Goal: Entertainment & Leisure: Browse casually

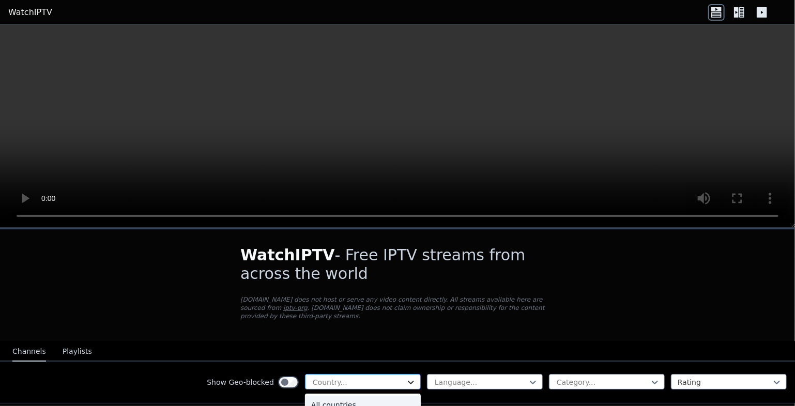
click at [406, 377] on icon at bounding box center [411, 382] width 10 height 10
click at [408, 381] on icon at bounding box center [411, 383] width 6 height 4
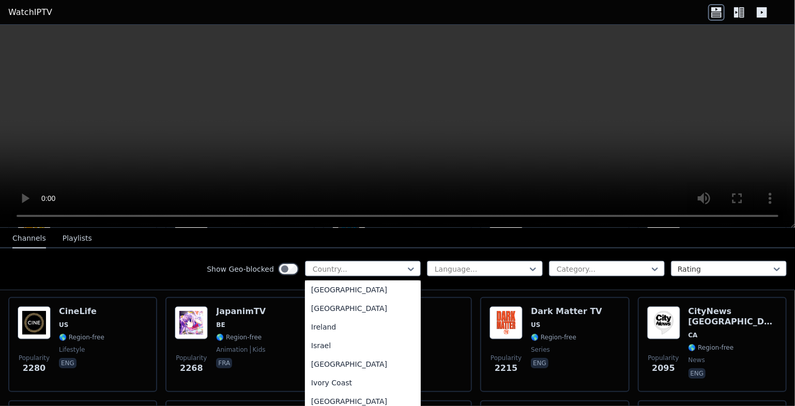
scroll to position [1651, 0]
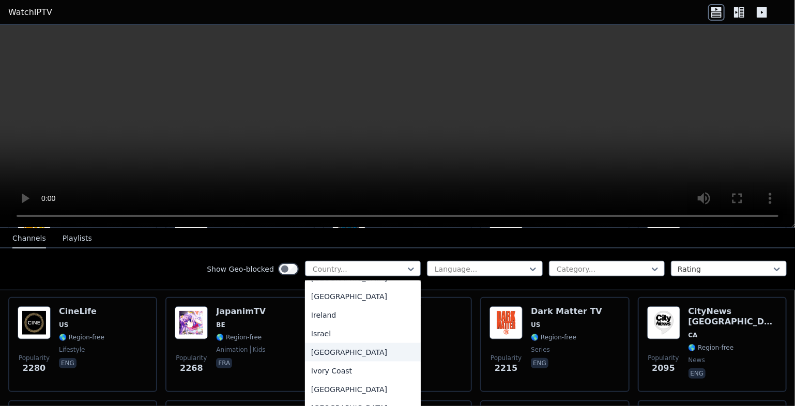
click at [314, 362] on div "[GEOGRAPHIC_DATA]" at bounding box center [363, 352] width 116 height 19
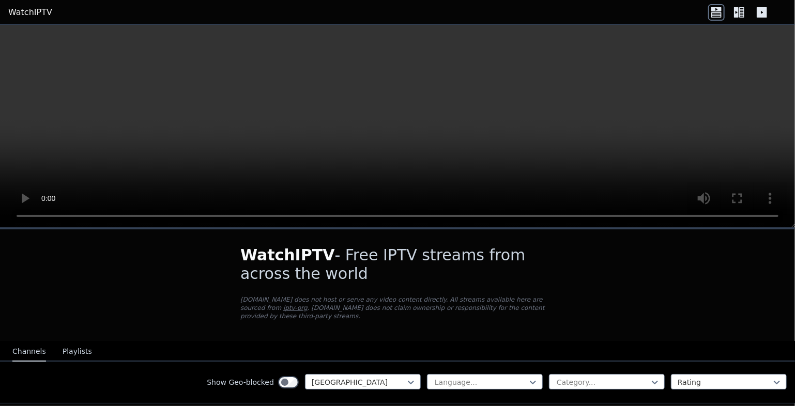
click at [741, 11] on icon at bounding box center [739, 12] width 17 height 17
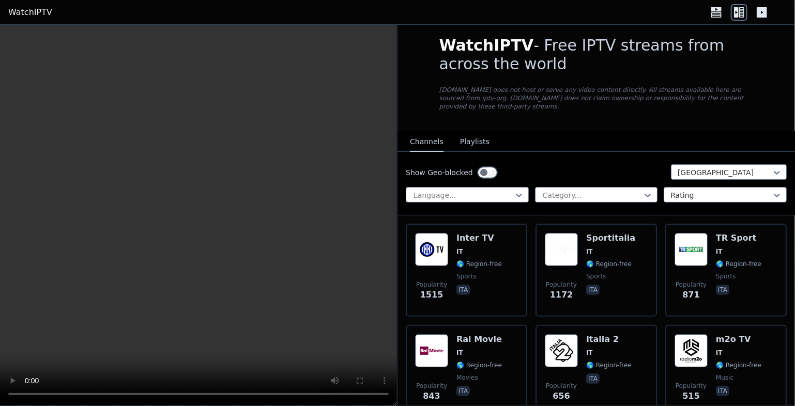
scroll to position [222, 0]
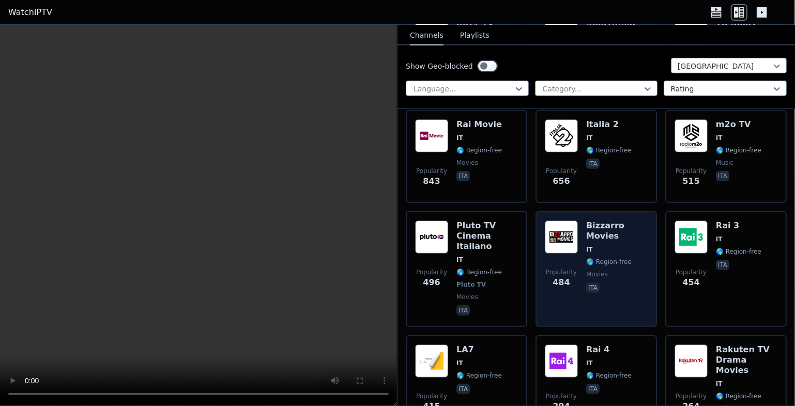
click at [596, 221] on h6 "Bizzarro Movies" at bounding box center [616, 231] width 61 height 21
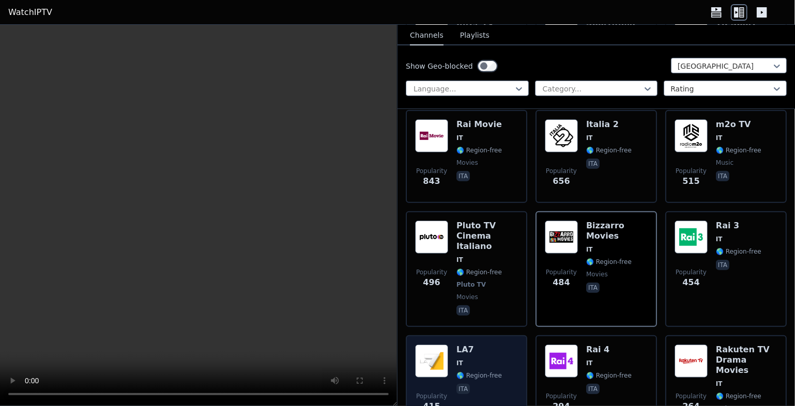
click at [450, 345] on div "Popularity 415 LA7 IT 🌎 Region-free ita" at bounding box center [466, 393] width 103 height 97
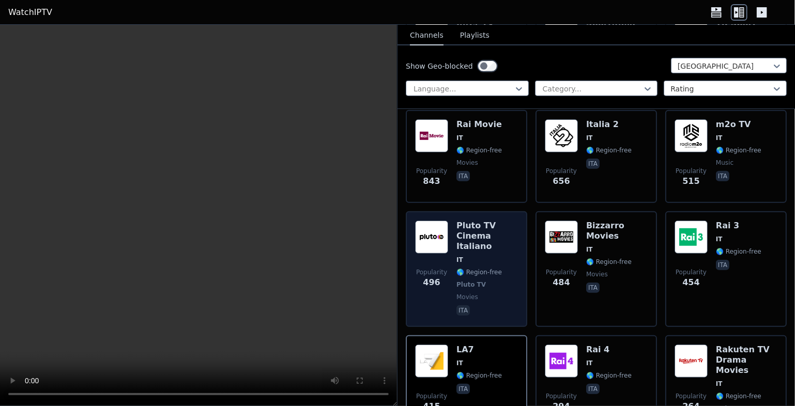
click at [472, 221] on h6 "Pluto TV Cinema Italiano" at bounding box center [486, 236] width 61 height 31
click at [429, 224] on img at bounding box center [431, 237] width 33 height 33
click at [435, 226] on img at bounding box center [431, 237] width 33 height 33
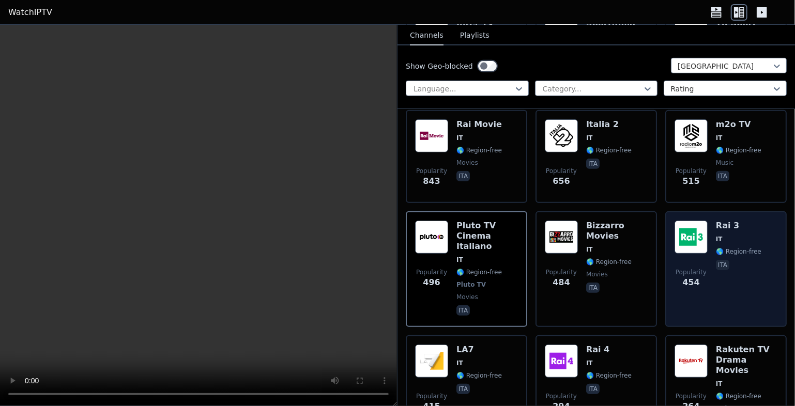
click at [687, 225] on img at bounding box center [690, 237] width 33 height 33
click at [693, 223] on img at bounding box center [690, 237] width 33 height 33
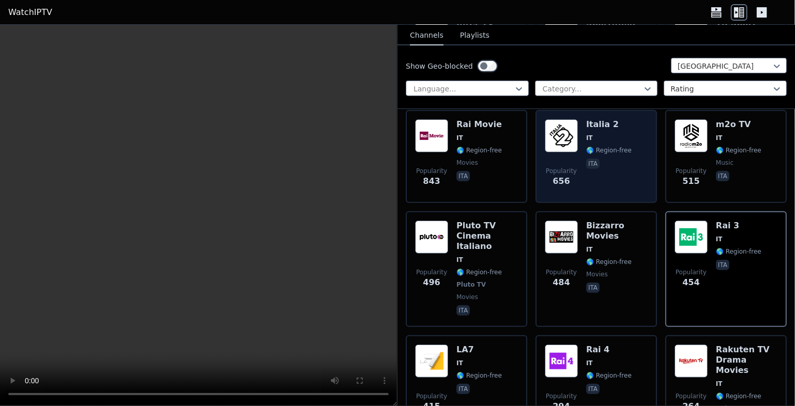
click at [566, 129] on img at bounding box center [561, 135] width 33 height 33
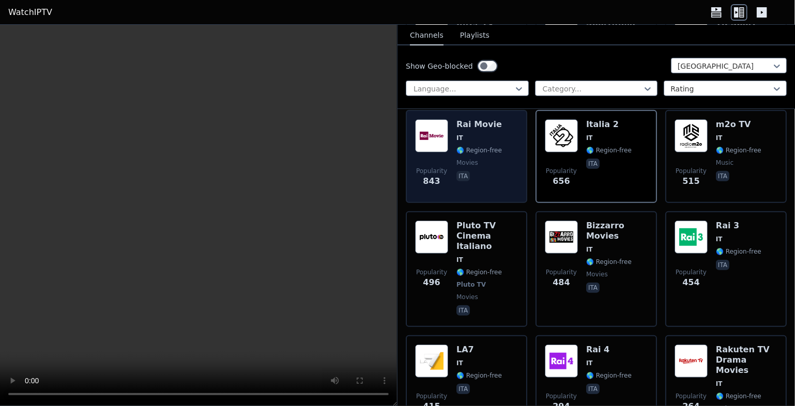
click at [465, 119] on h6 "Rai Movie" at bounding box center [478, 124] width 45 height 10
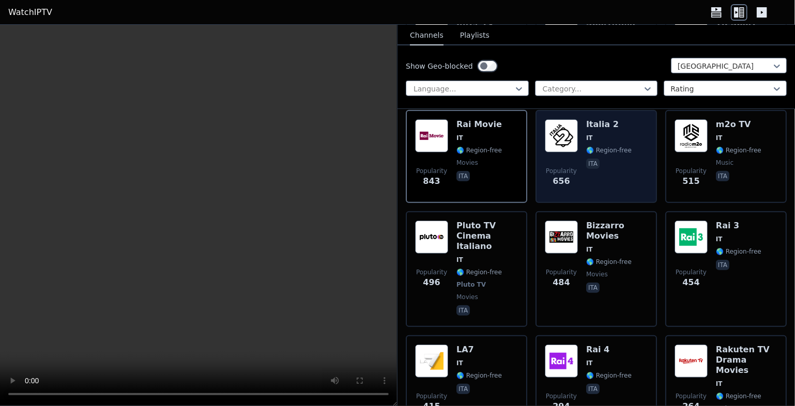
click at [562, 127] on img at bounding box center [561, 135] width 33 height 33
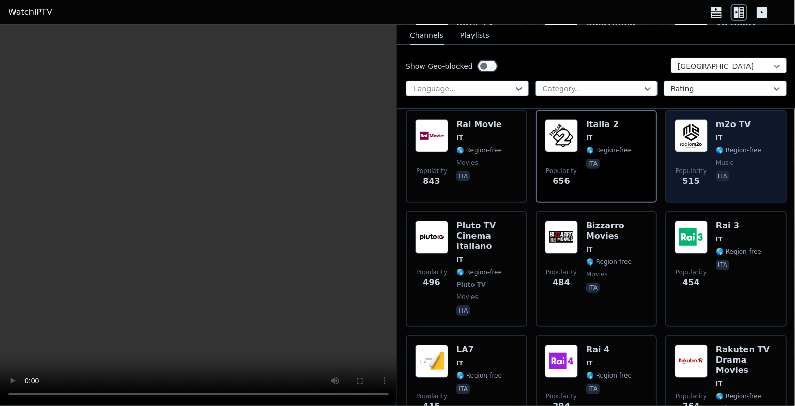
click at [684, 129] on img at bounding box center [690, 135] width 33 height 33
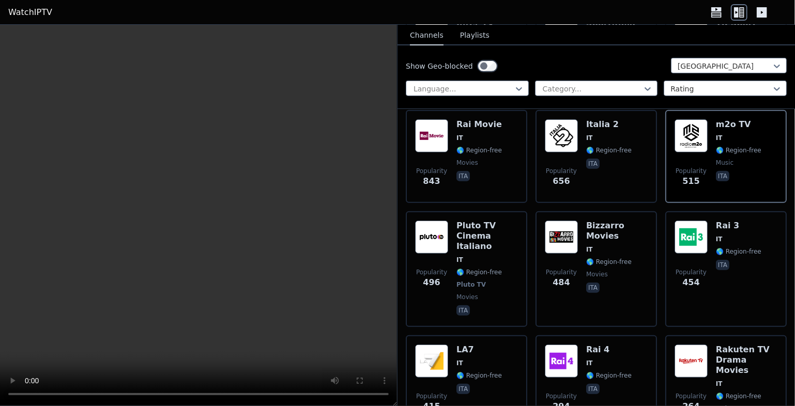
click at [718, 12] on icon at bounding box center [716, 14] width 10 height 5
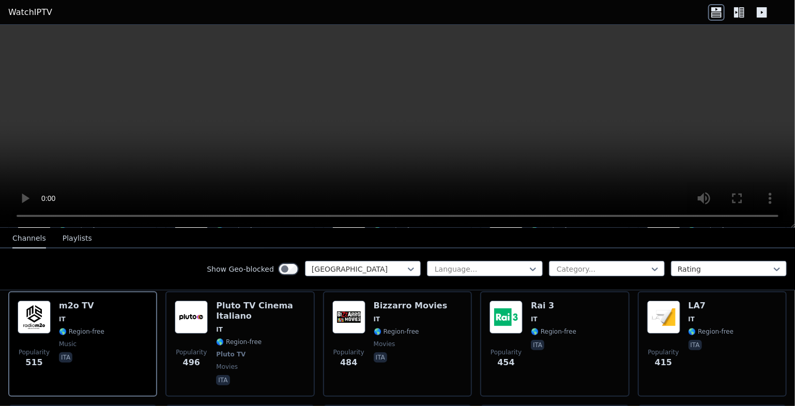
click at [737, 13] on icon at bounding box center [736, 12] width 5 height 10
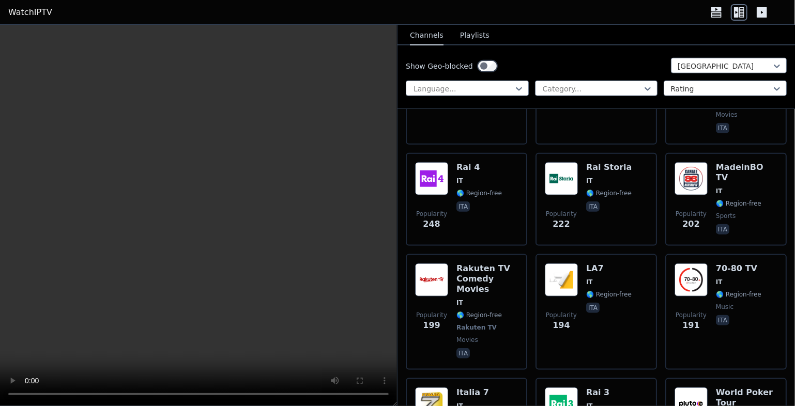
scroll to position [547, 0]
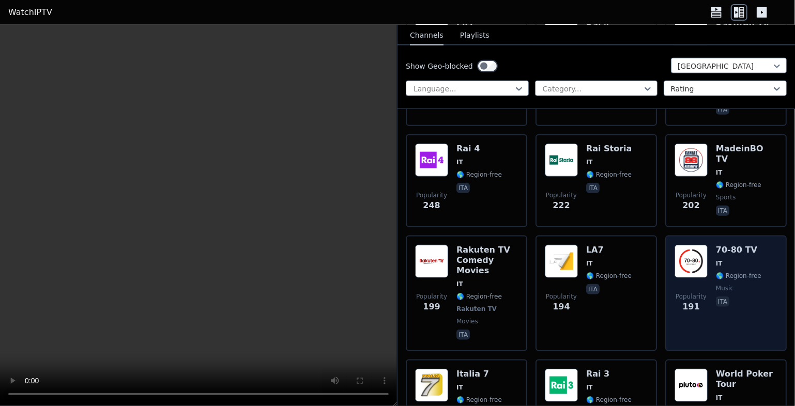
click at [687, 245] on img at bounding box center [690, 261] width 33 height 33
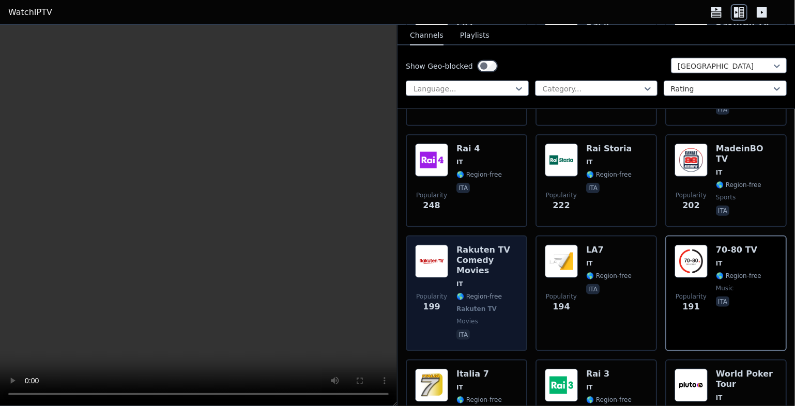
click at [474, 245] on h6 "Rakuten TV Comedy Movies" at bounding box center [486, 260] width 61 height 31
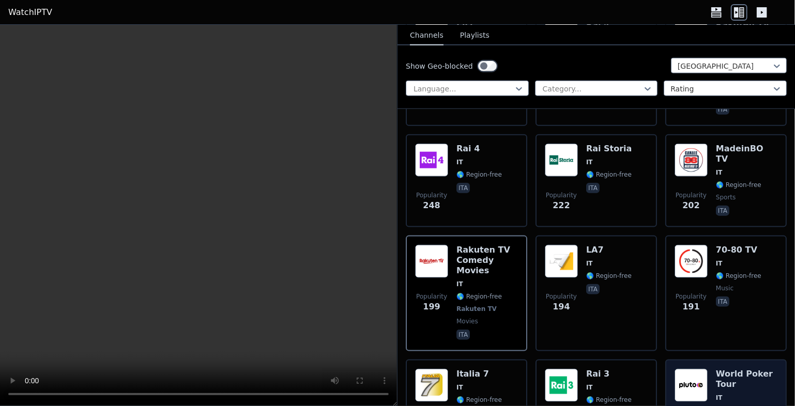
click at [686, 369] on img at bounding box center [690, 385] width 33 height 33
click at [725, 369] on h6 "World Poker Tour" at bounding box center [746, 379] width 61 height 21
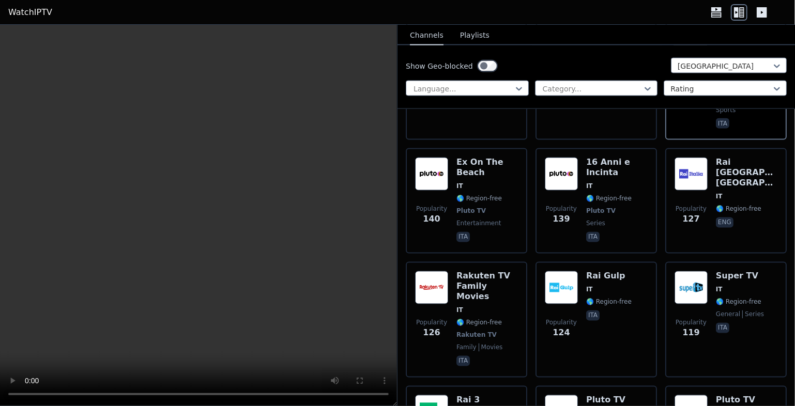
scroll to position [910, 0]
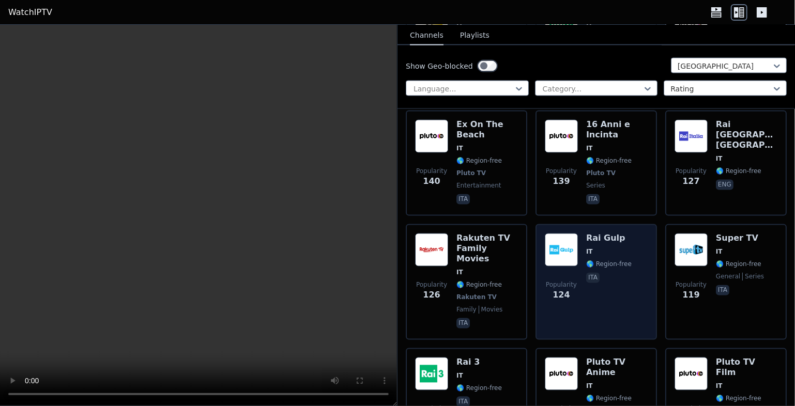
click at [594, 234] on div "Rai Gulp IT 🌎 Region-free ita" at bounding box center [608, 282] width 45 height 97
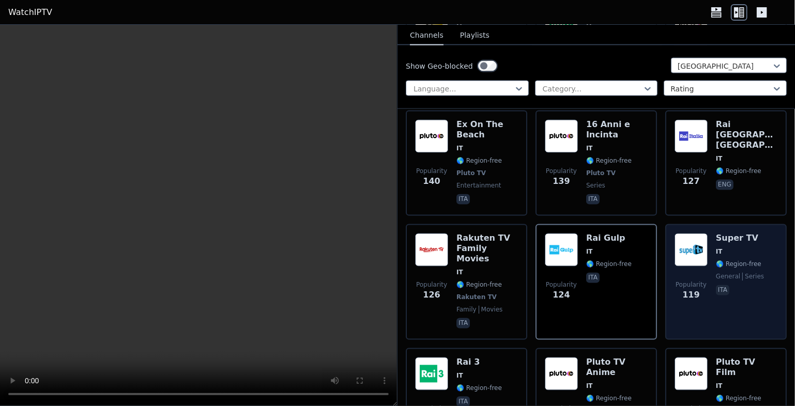
click at [692, 234] on img at bounding box center [690, 250] width 33 height 33
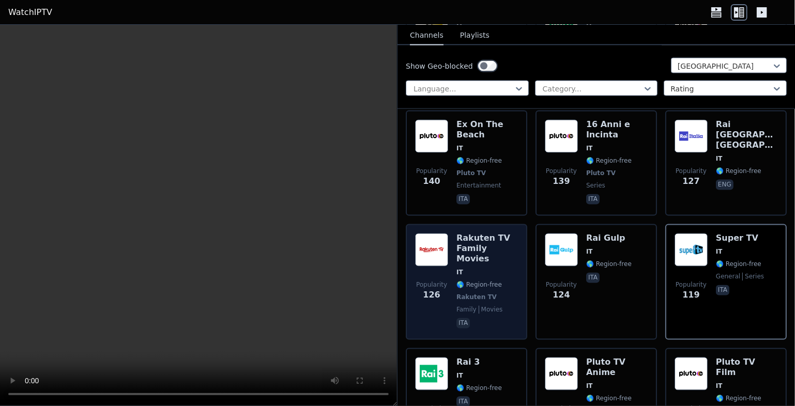
click at [428, 234] on img at bounding box center [431, 250] width 33 height 33
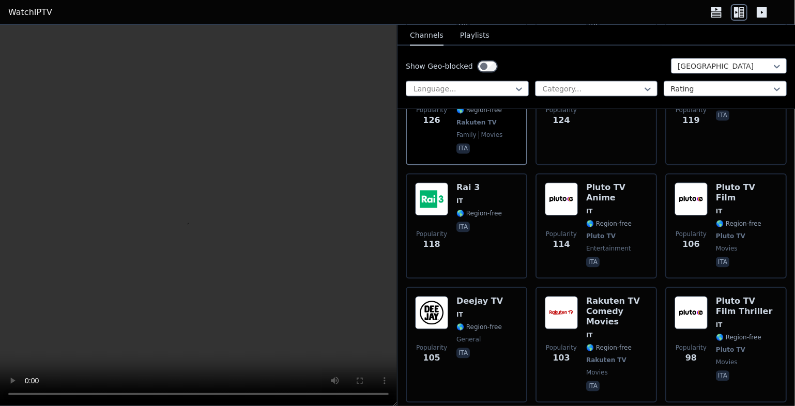
scroll to position [1113, 0]
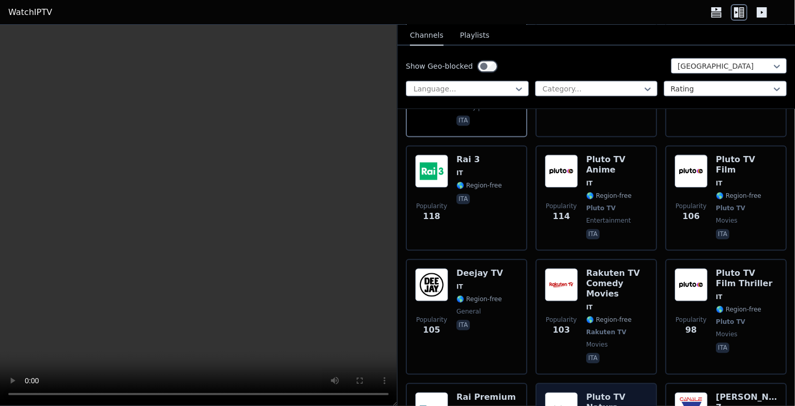
click at [557, 392] on img at bounding box center [561, 408] width 33 height 33
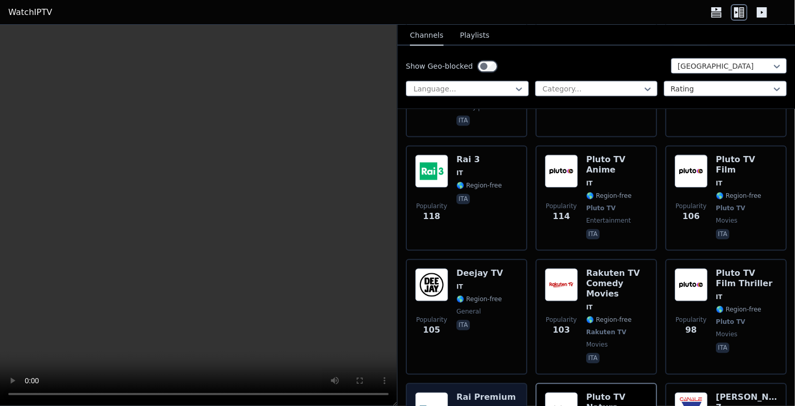
click at [435, 392] on img at bounding box center [431, 408] width 33 height 33
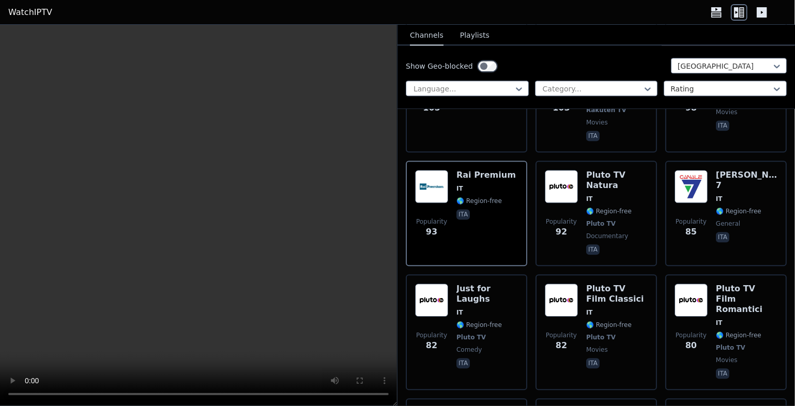
scroll to position [1362, 0]
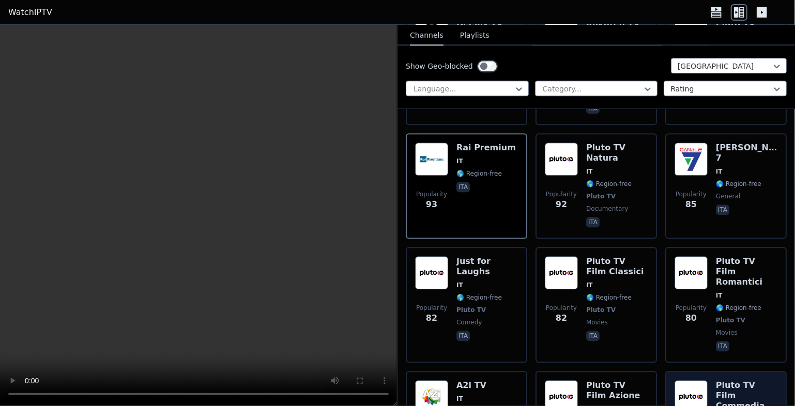
click at [684, 380] on img at bounding box center [690, 396] width 33 height 33
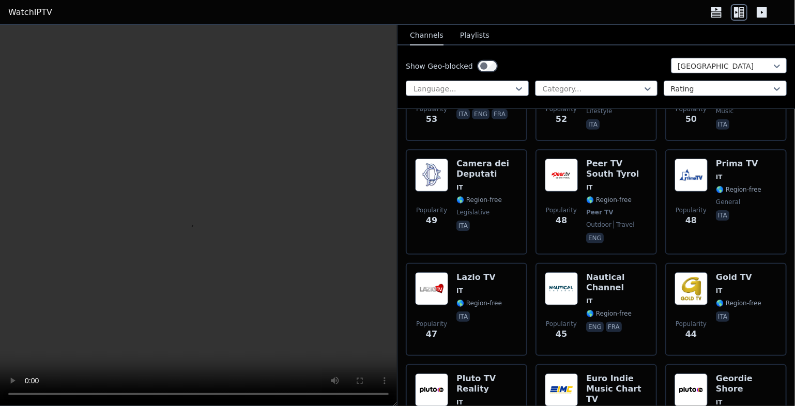
scroll to position [2268, 0]
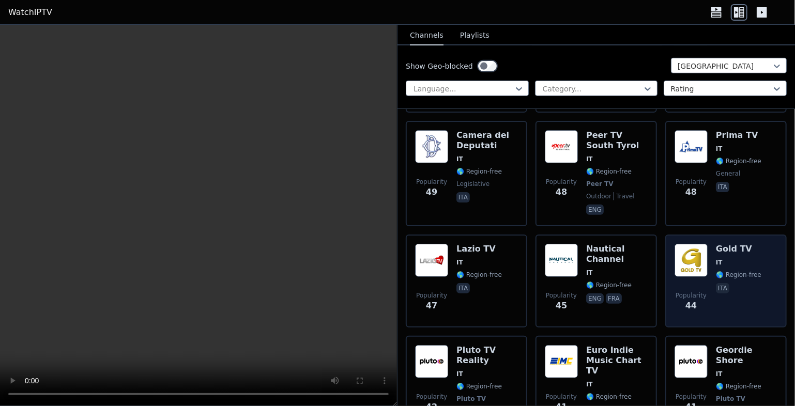
click at [685, 244] on img at bounding box center [690, 260] width 33 height 33
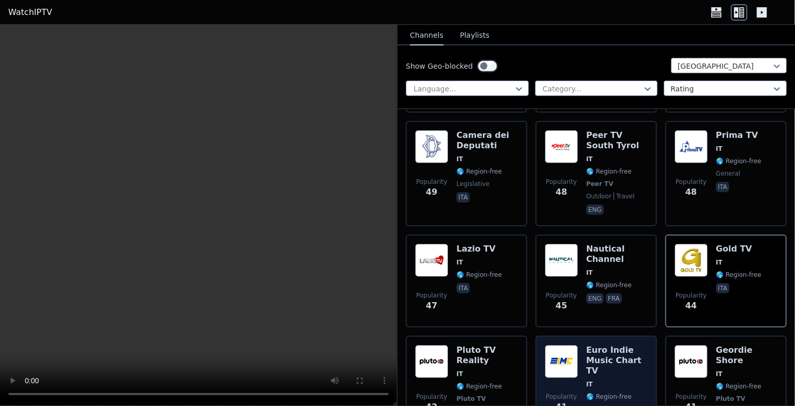
click at [559, 345] on img at bounding box center [561, 361] width 33 height 33
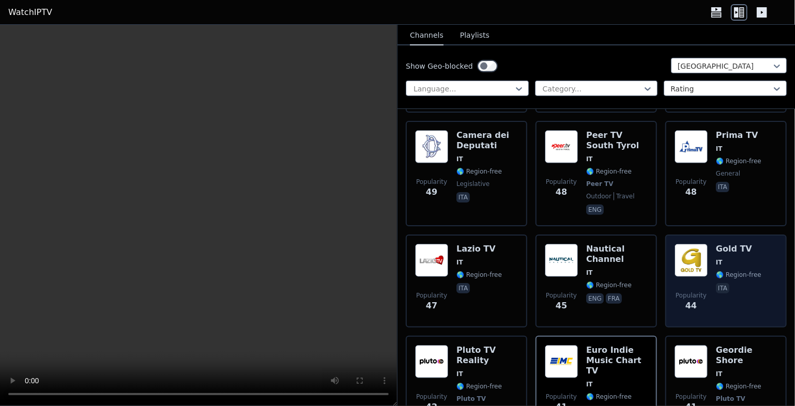
click at [689, 244] on img at bounding box center [690, 260] width 33 height 33
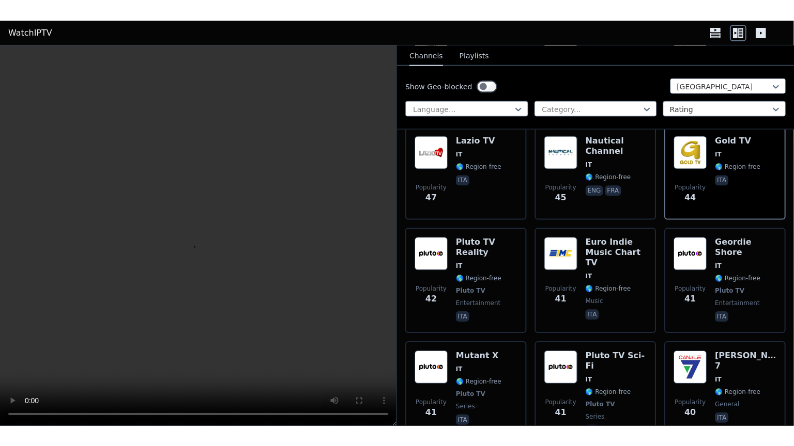
scroll to position [2405, 0]
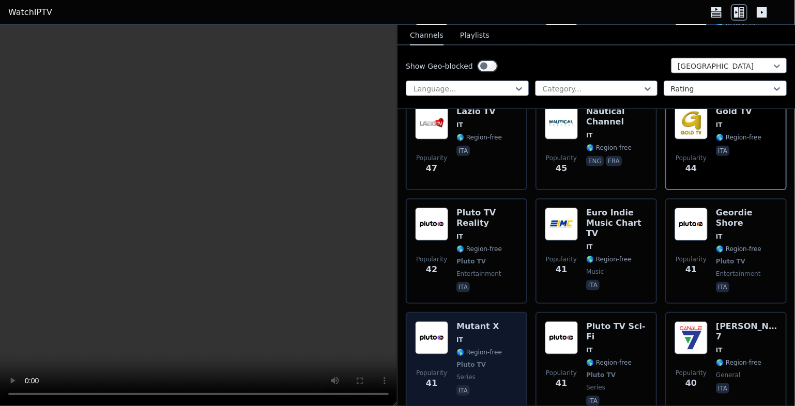
click at [433, 321] on img at bounding box center [431, 337] width 33 height 33
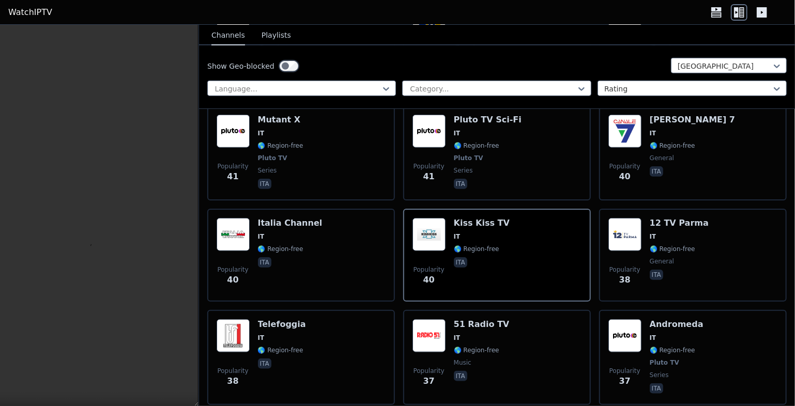
scroll to position [2260, 0]
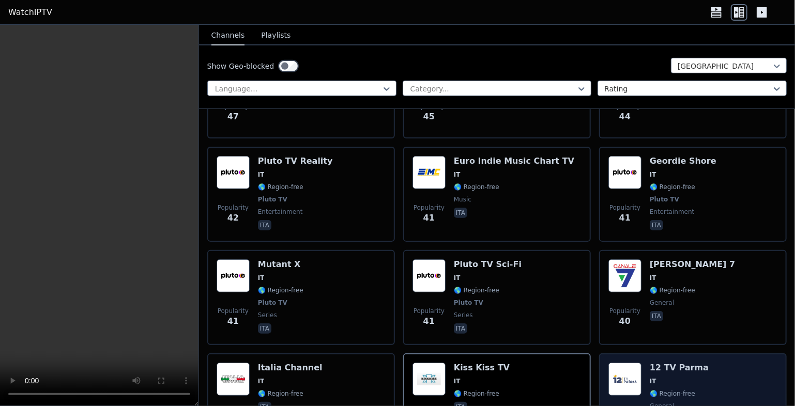
click at [624, 363] on img at bounding box center [624, 379] width 33 height 33
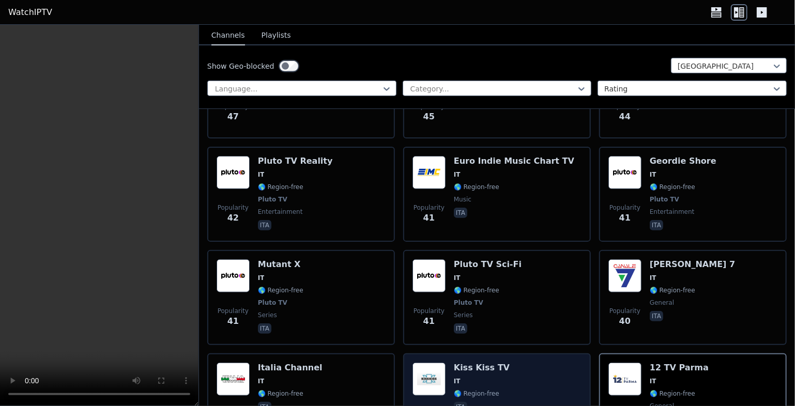
click at [425, 363] on img at bounding box center [428, 379] width 33 height 33
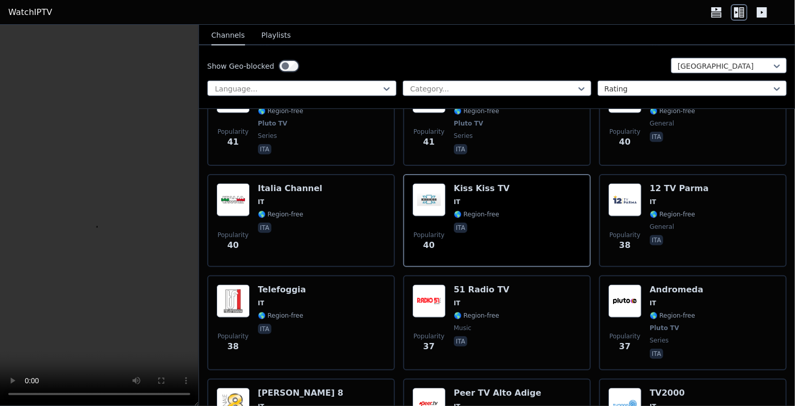
scroll to position [2476, 0]
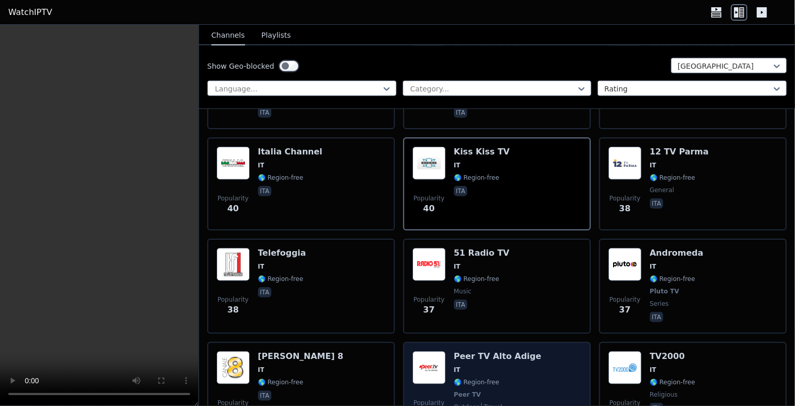
click at [428, 351] on img at bounding box center [428, 367] width 33 height 33
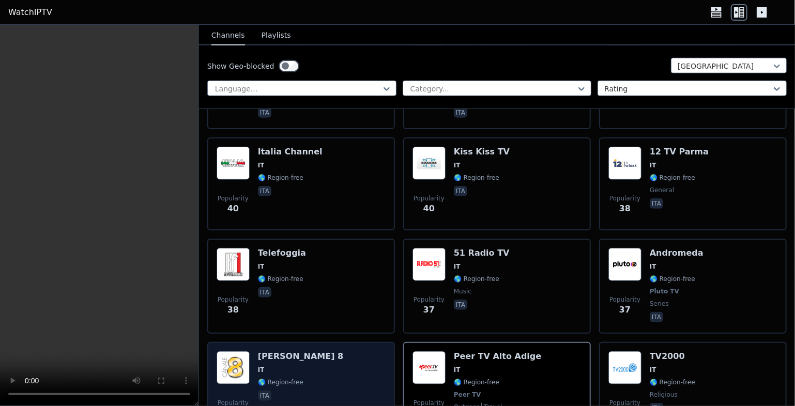
click at [232, 351] on img at bounding box center [233, 367] width 33 height 33
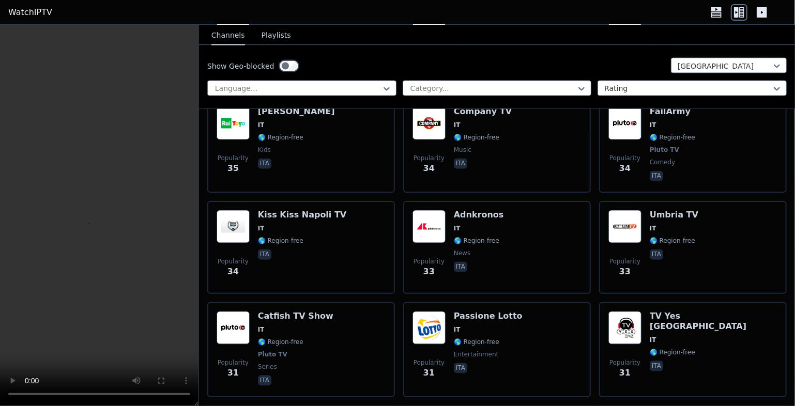
scroll to position [2937, 0]
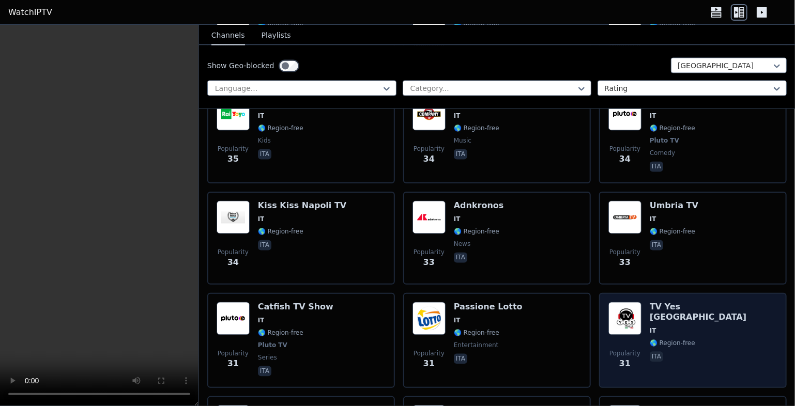
click at [616, 302] on img at bounding box center [624, 318] width 33 height 33
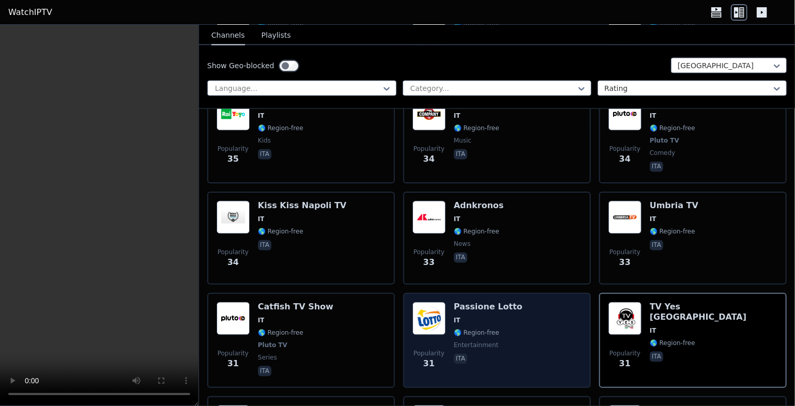
click at [482, 317] on span "IT" at bounding box center [488, 321] width 69 height 8
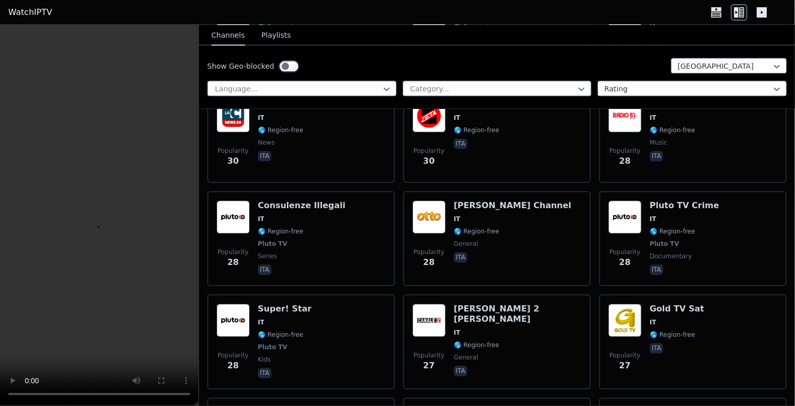
scroll to position [3297, 0]
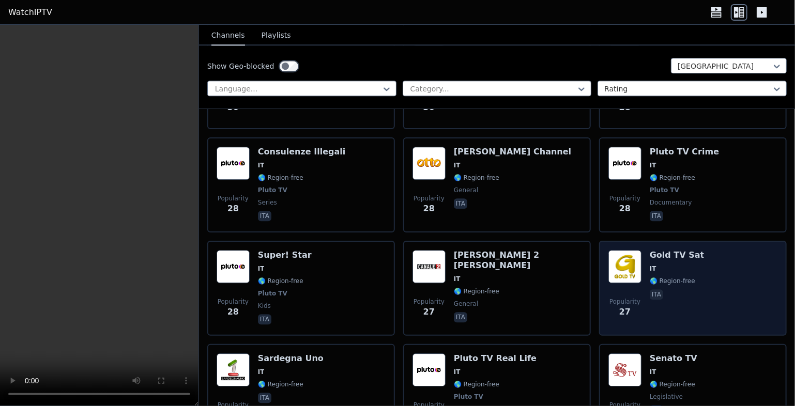
click at [628, 250] on img at bounding box center [624, 266] width 33 height 33
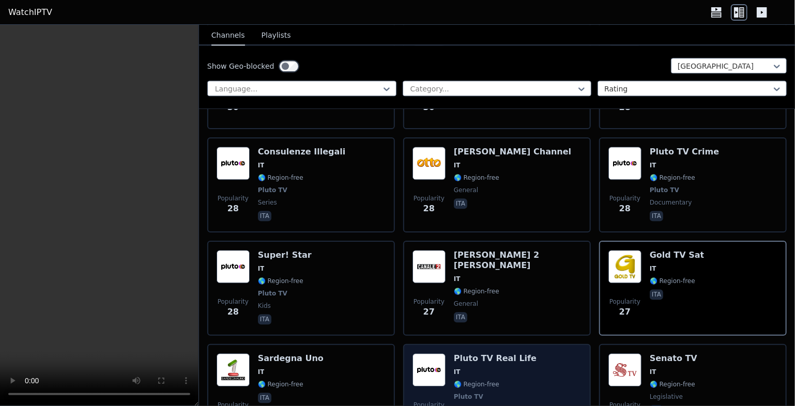
click at [456, 353] on h6 "Pluto TV Real Life" at bounding box center [495, 358] width 83 height 10
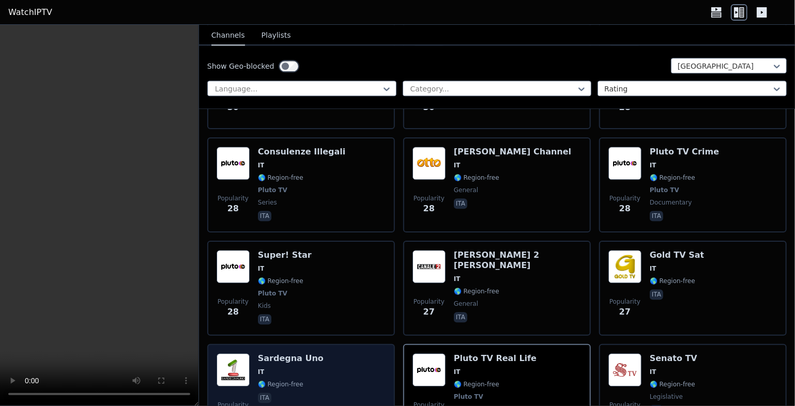
click at [292, 353] on h6 "Sardegna Uno" at bounding box center [291, 358] width 66 height 10
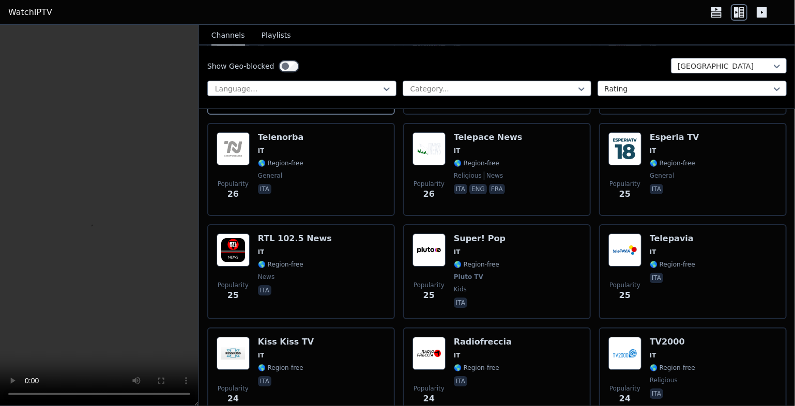
scroll to position [3640, 0]
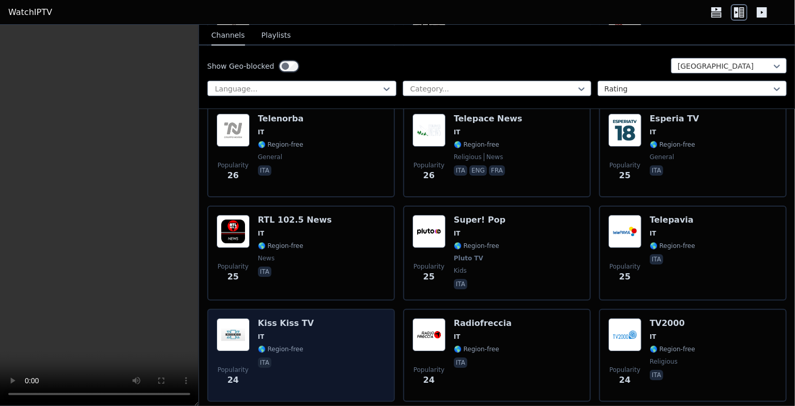
click at [234, 318] on img at bounding box center [233, 334] width 33 height 33
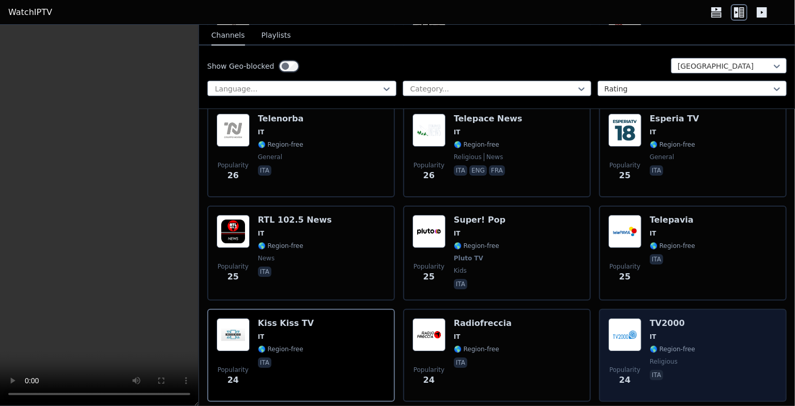
click at [612, 318] on img at bounding box center [624, 334] width 33 height 33
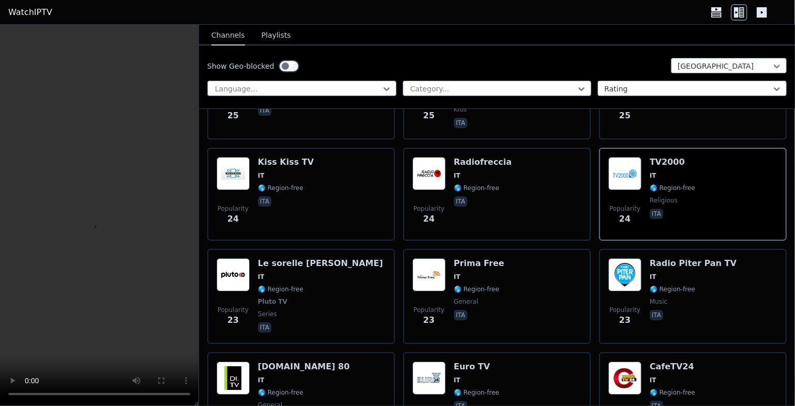
scroll to position [3828, 0]
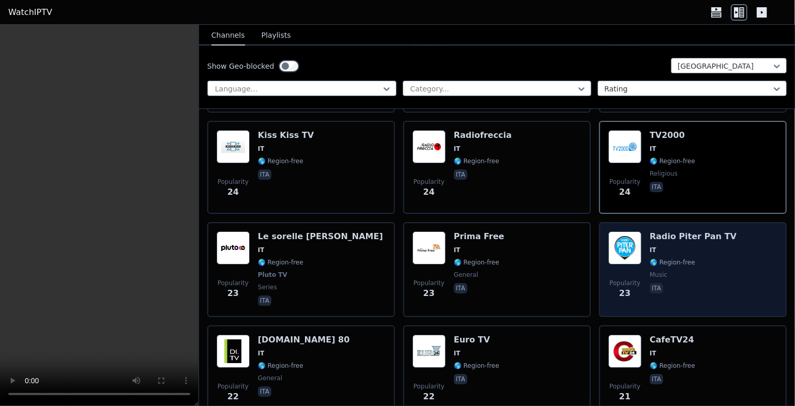
click at [620, 232] on img at bounding box center [624, 248] width 33 height 33
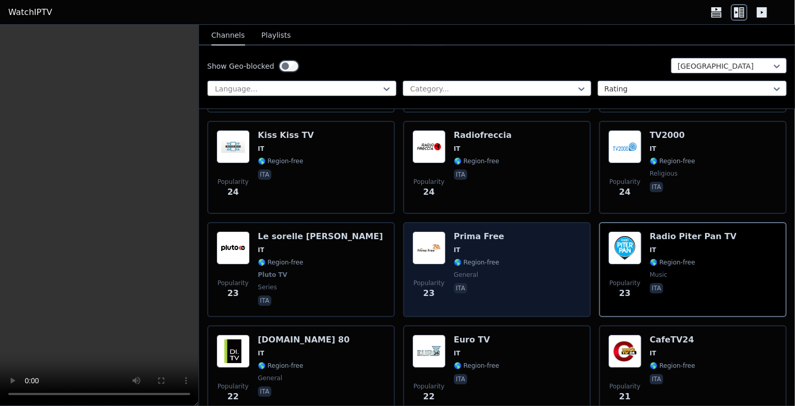
click at [477, 246] on span "IT" at bounding box center [479, 250] width 51 height 8
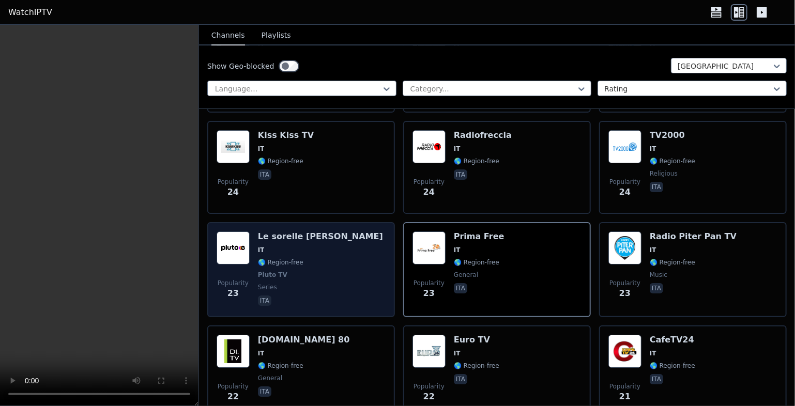
click at [233, 232] on img at bounding box center [233, 248] width 33 height 33
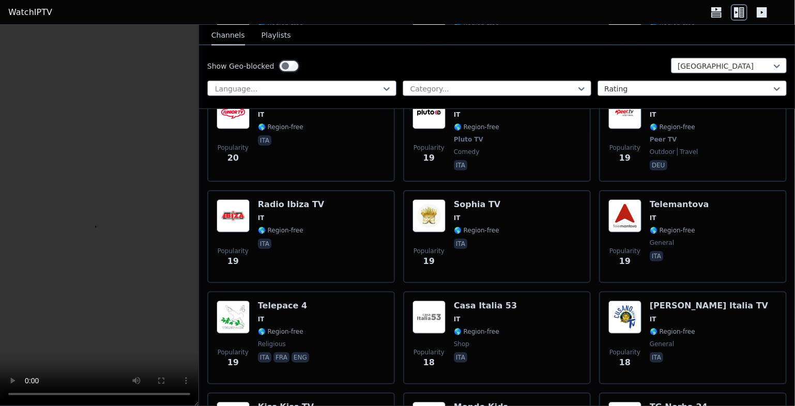
scroll to position [4434, 0]
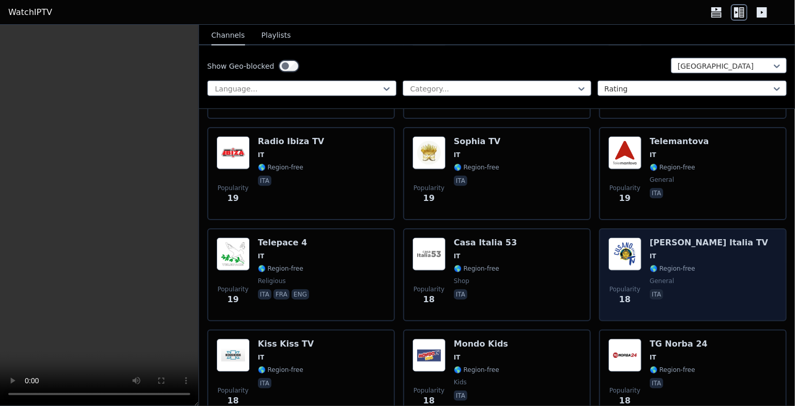
click at [621, 238] on img at bounding box center [624, 254] width 33 height 33
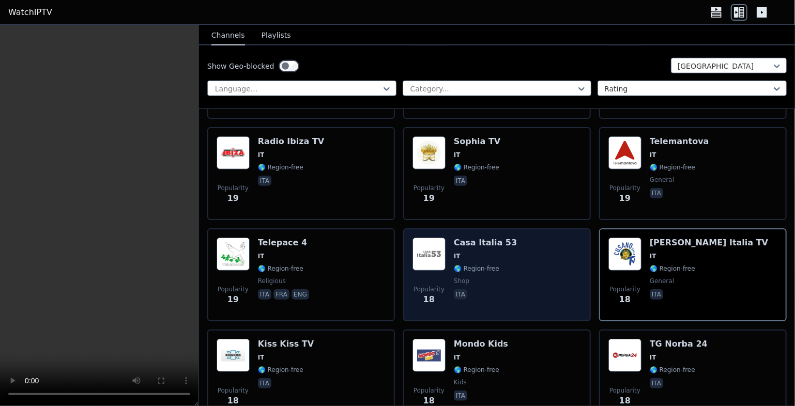
click at [424, 238] on img at bounding box center [428, 254] width 33 height 33
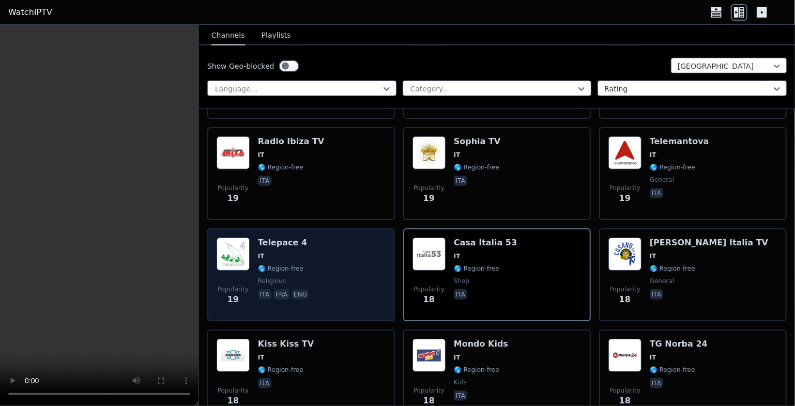
click at [234, 238] on img at bounding box center [233, 254] width 33 height 33
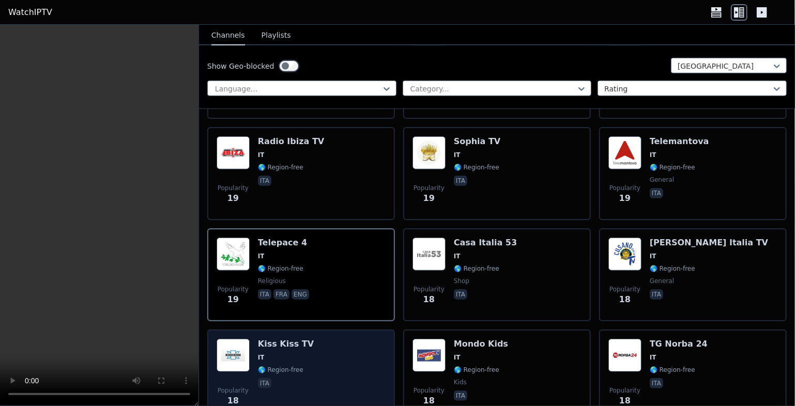
click at [238, 339] on img at bounding box center [233, 355] width 33 height 33
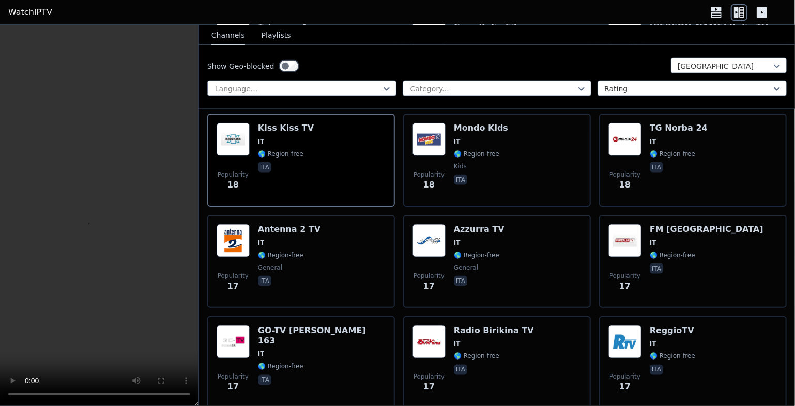
scroll to position [4704, 0]
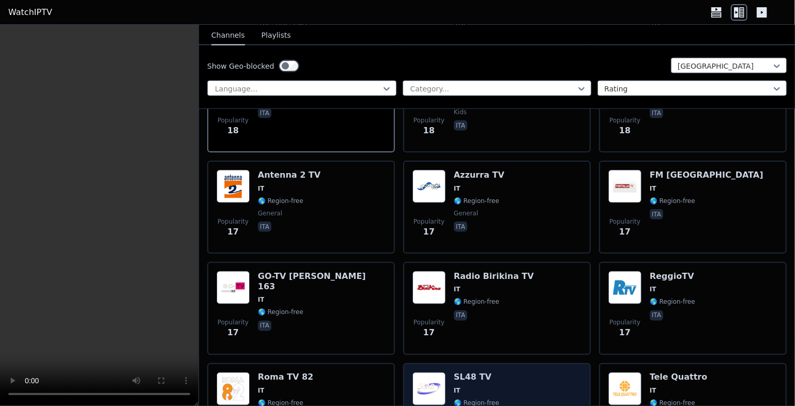
click at [471, 373] on h6 "SL48 TV" at bounding box center [476, 378] width 45 height 10
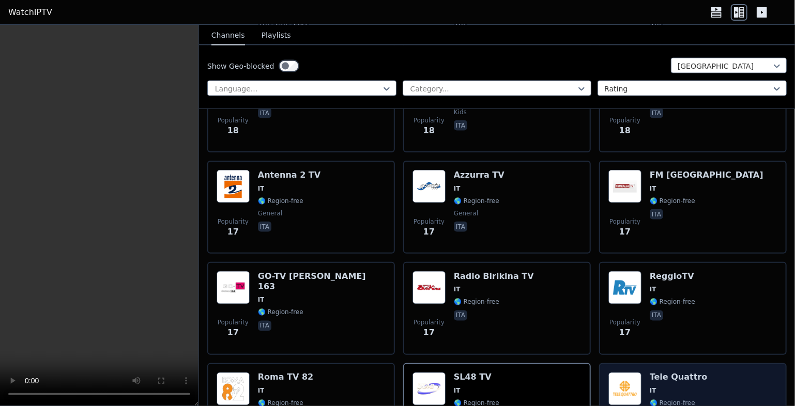
click at [626, 373] on img at bounding box center [624, 389] width 33 height 33
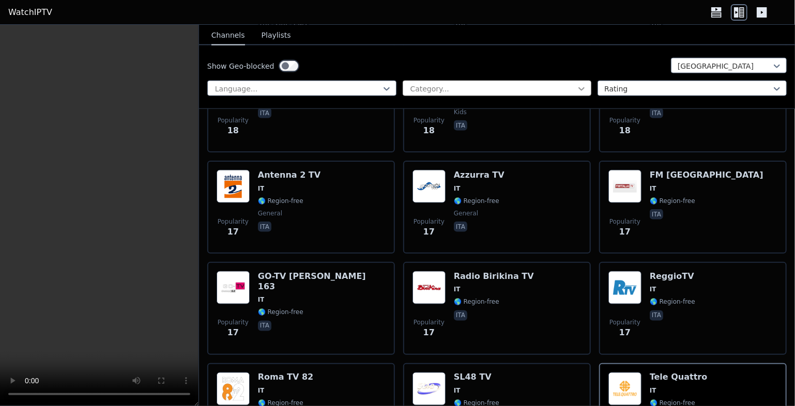
click at [577, 87] on icon at bounding box center [581, 89] width 10 height 10
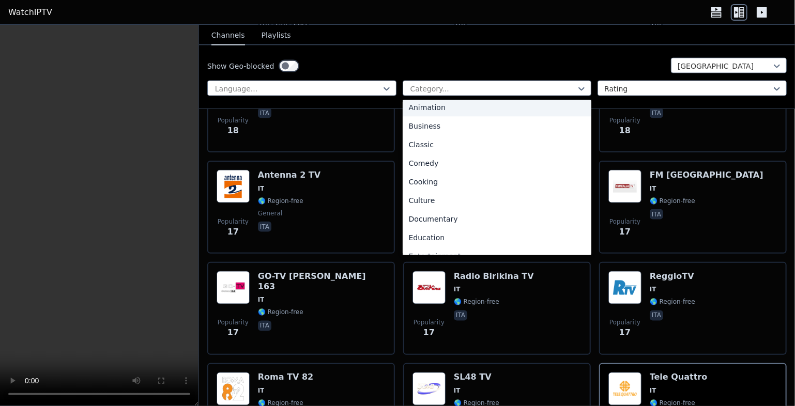
scroll to position [0, 0]
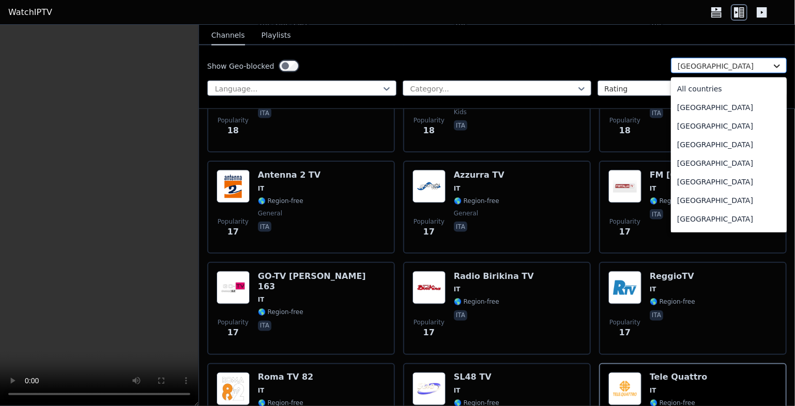
click at [772, 63] on icon at bounding box center [777, 66] width 10 height 10
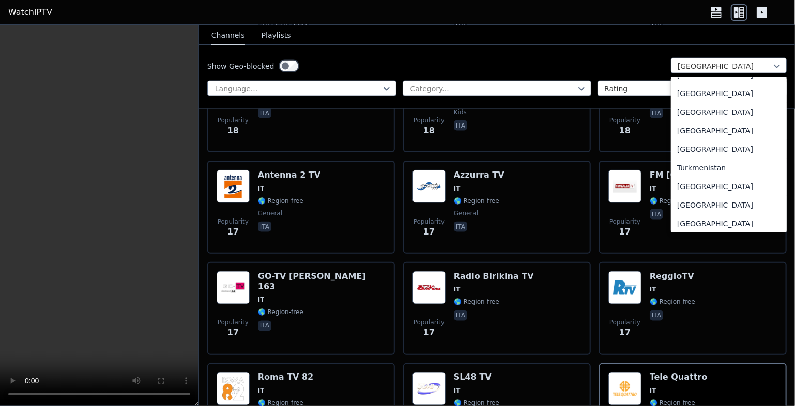
scroll to position [3520, 0]
click at [672, 112] on div "[GEOGRAPHIC_DATA]" at bounding box center [729, 113] width 116 height 19
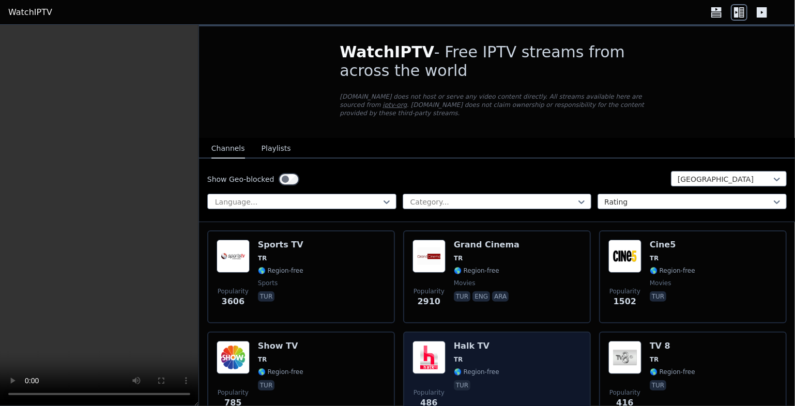
click at [428, 344] on img at bounding box center [428, 357] width 33 height 33
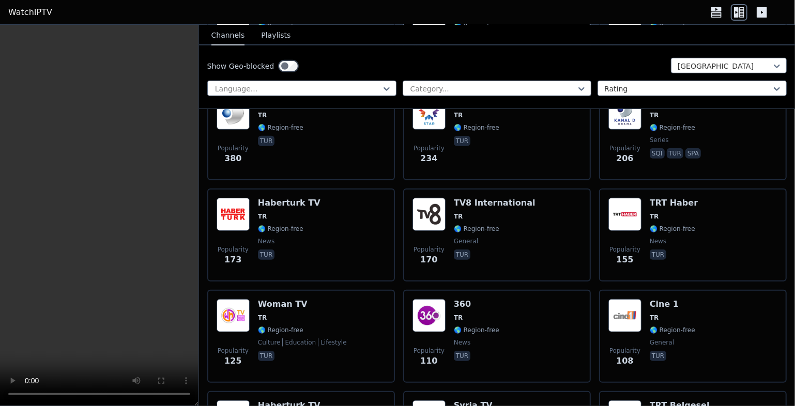
scroll to position [452, 0]
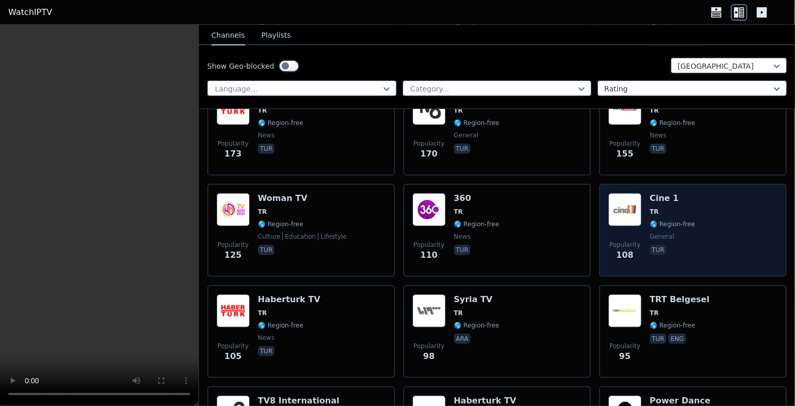
click at [615, 201] on img at bounding box center [624, 209] width 33 height 33
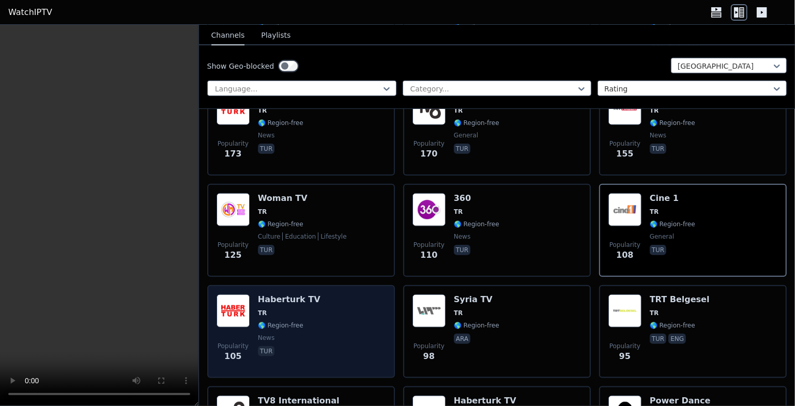
click at [313, 302] on div "Popularity 105 Haberturk TV TR 🌎 Region-free news tur" at bounding box center [301, 332] width 169 height 74
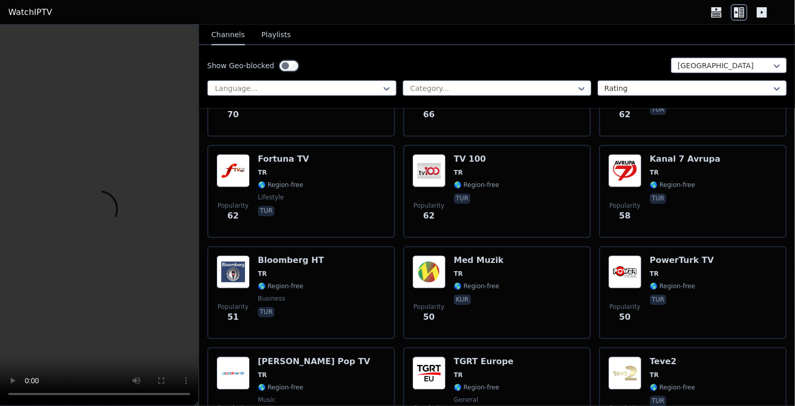
scroll to position [1122, 0]
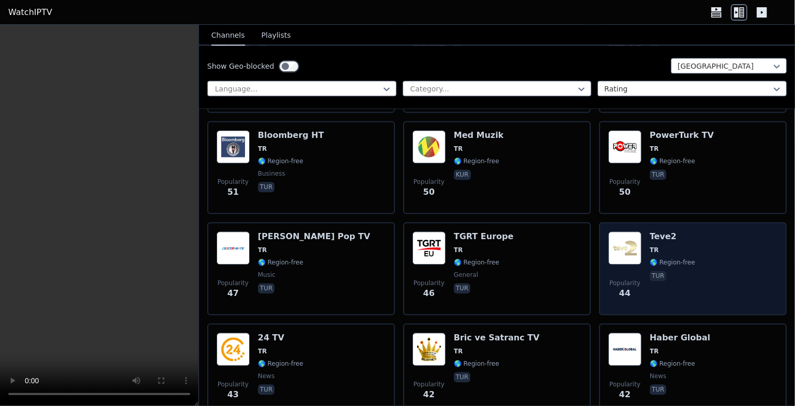
click at [626, 234] on img at bounding box center [624, 248] width 33 height 33
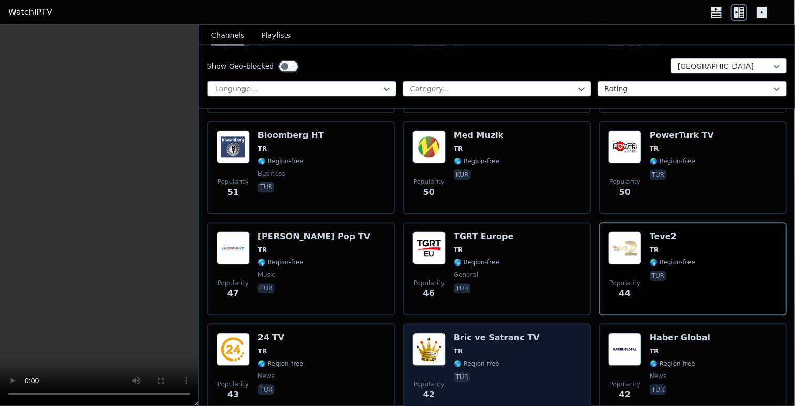
click at [490, 333] on h6 "Bric ve Satranc TV" at bounding box center [497, 338] width 86 height 10
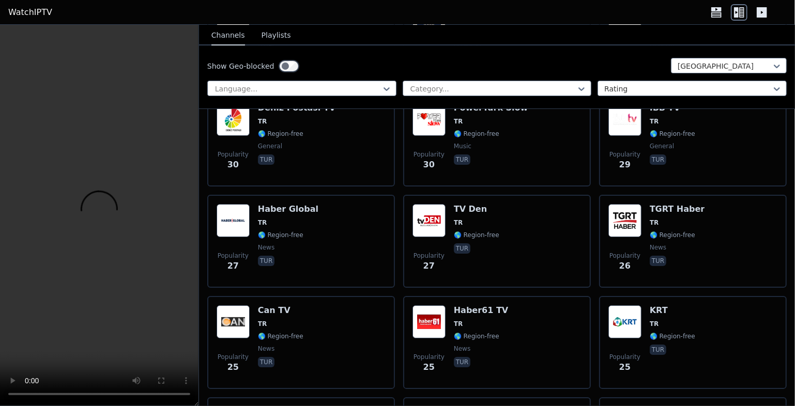
scroll to position [1878, 0]
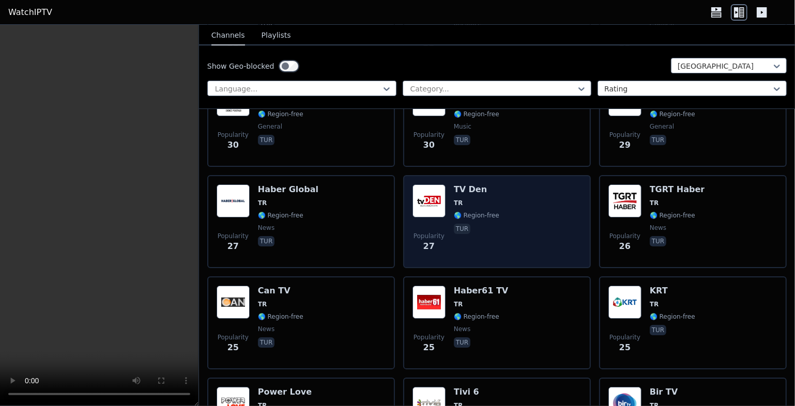
click at [428, 186] on img at bounding box center [428, 200] width 33 height 33
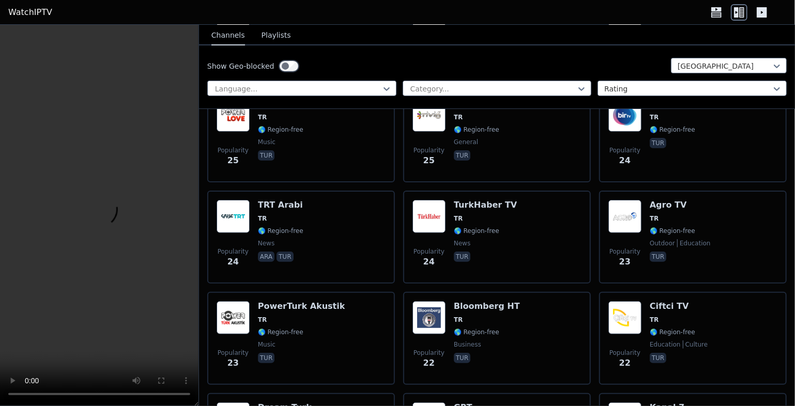
scroll to position [2265, 0]
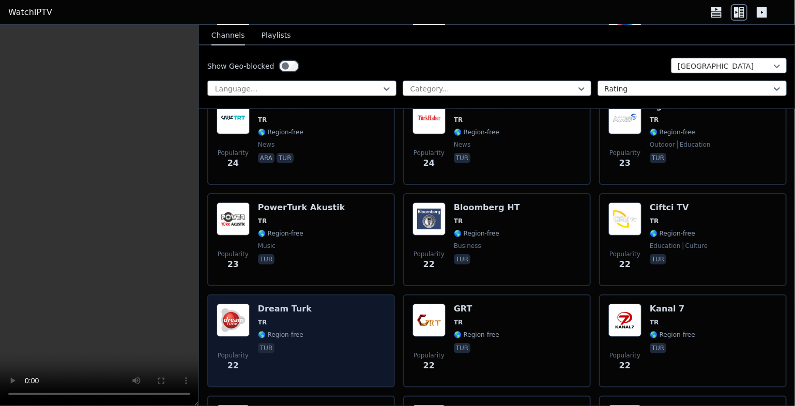
click at [240, 304] on img at bounding box center [233, 320] width 33 height 33
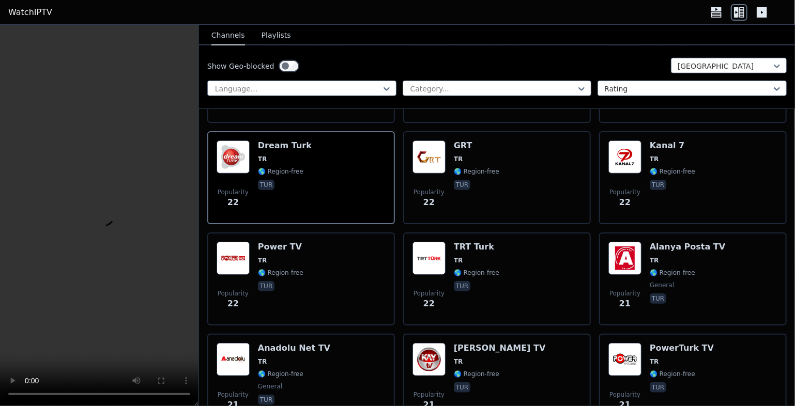
scroll to position [2495, 0]
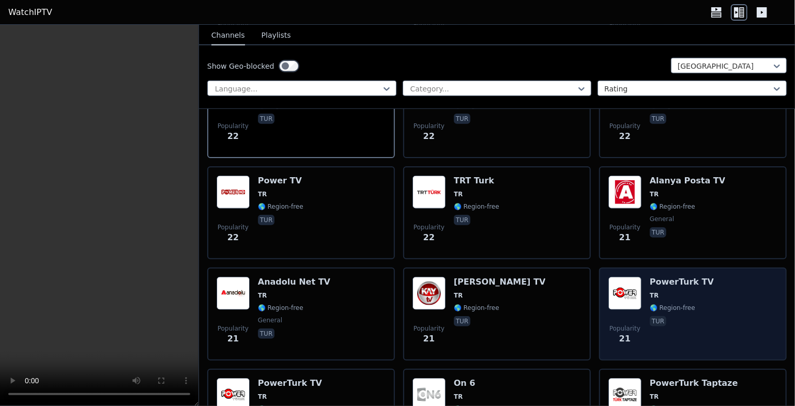
click at [618, 277] on img at bounding box center [624, 293] width 33 height 33
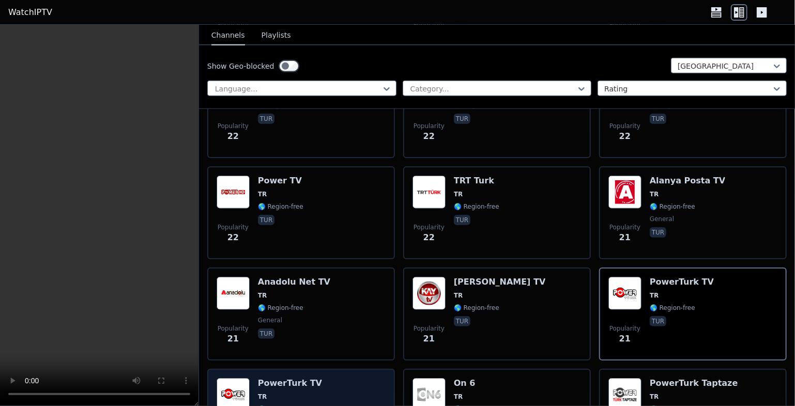
click at [299, 378] on h6 "PowerTurk TV" at bounding box center [290, 383] width 64 height 10
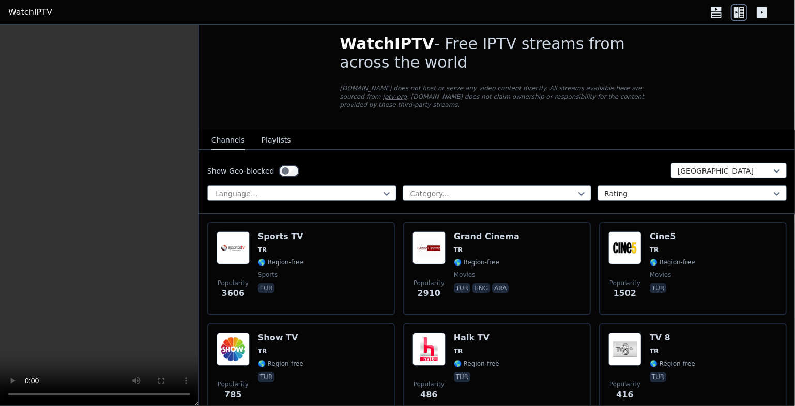
scroll to position [0, 0]
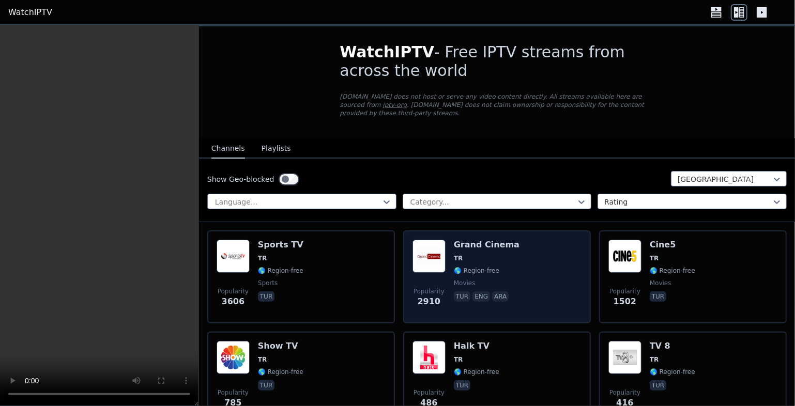
click at [436, 250] on img at bounding box center [428, 256] width 33 height 33
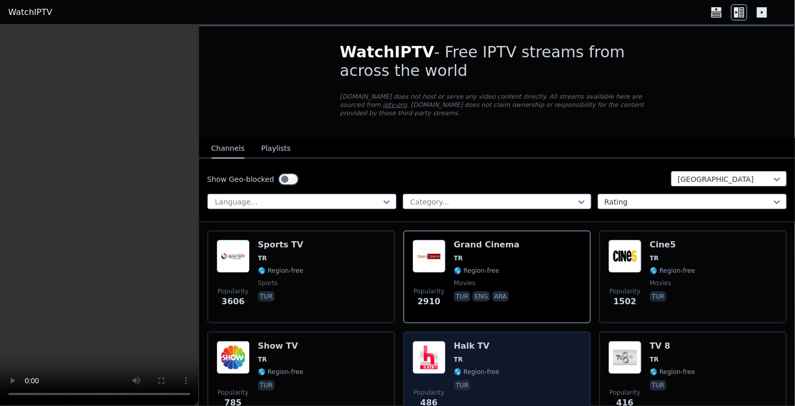
click at [422, 348] on img at bounding box center [428, 357] width 33 height 33
